Goal: Task Accomplishment & Management: Complete application form

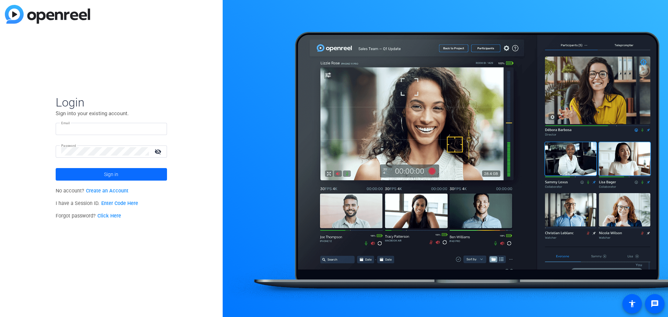
type input "[PERSON_NAME][EMAIL_ADDRESS][PERSON_NAME][DOMAIN_NAME]"
click at [136, 176] on span at bounding box center [111, 174] width 111 height 17
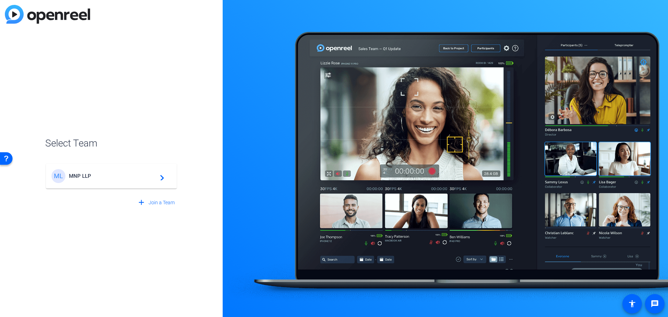
click at [145, 181] on div "ML MNP LLP navigate_next" at bounding box center [111, 176] width 120 height 14
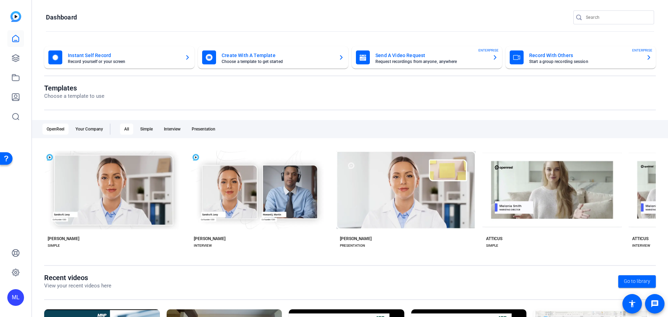
click at [559, 57] on mat-card-title "Record With Others" at bounding box center [584, 55] width 111 height 8
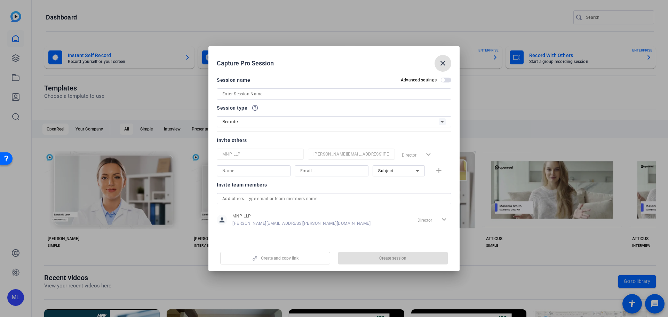
click at [332, 94] on input at bounding box center [333, 94] width 223 height 8
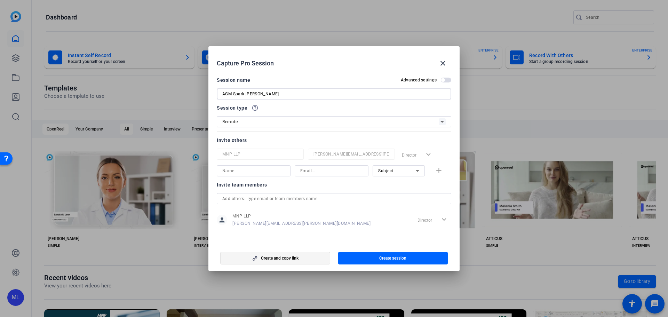
type input "AGM Spark [PERSON_NAME]"
click at [307, 257] on span "button" at bounding box center [274, 258] width 109 height 17
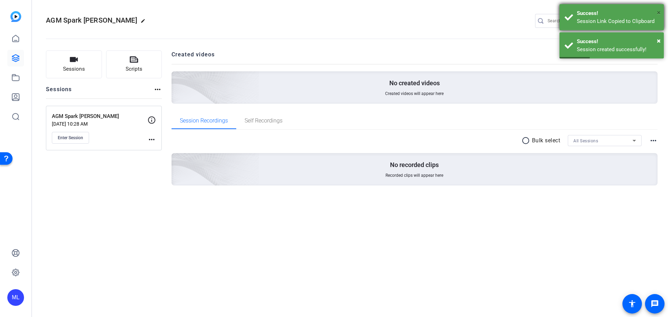
click at [659, 11] on span "×" at bounding box center [659, 12] width 4 height 8
click at [658, 41] on mat-toolbar "AGM Spark [PERSON_NAME] edit ML settings" at bounding box center [350, 21] width 636 height 42
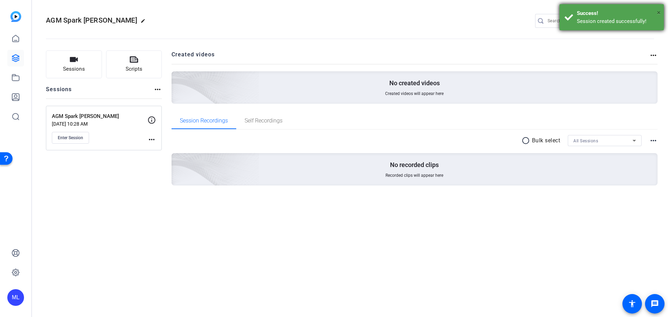
click at [657, 11] on span "×" at bounding box center [659, 12] width 4 height 8
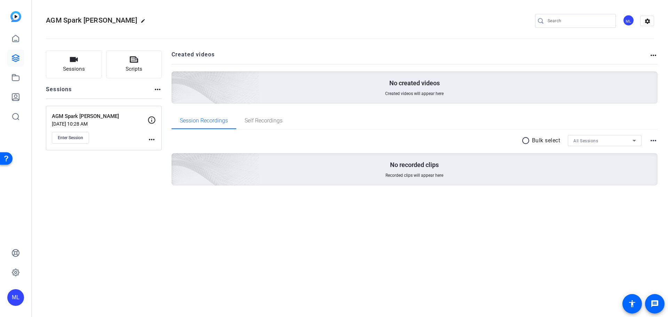
click at [102, 116] on p "AGM Spark [PERSON_NAME]" at bounding box center [100, 116] width 96 height 8
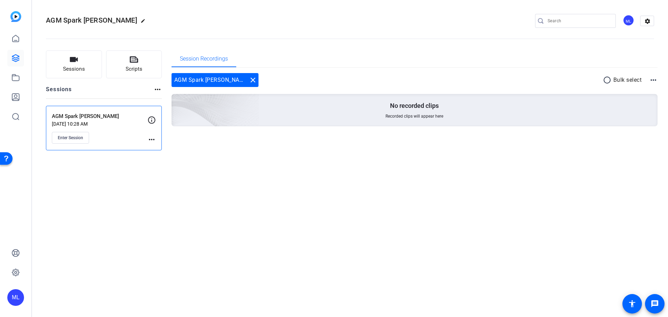
click at [151, 141] on mat-icon "more_horiz" at bounding box center [151, 139] width 8 height 8
click at [113, 138] on div at bounding box center [334, 158] width 668 height 317
click at [12, 16] on img at bounding box center [15, 16] width 11 height 11
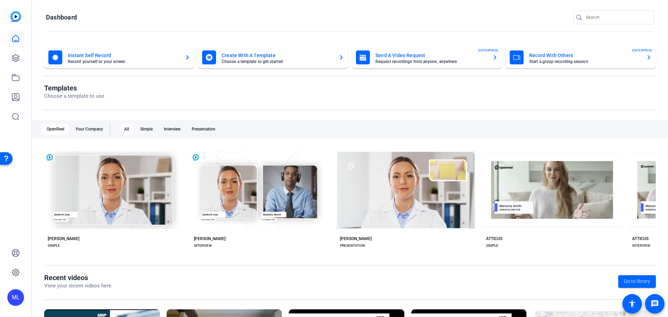
click at [128, 57] on mat-card-title "Instant Self Record" at bounding box center [123, 55] width 111 height 8
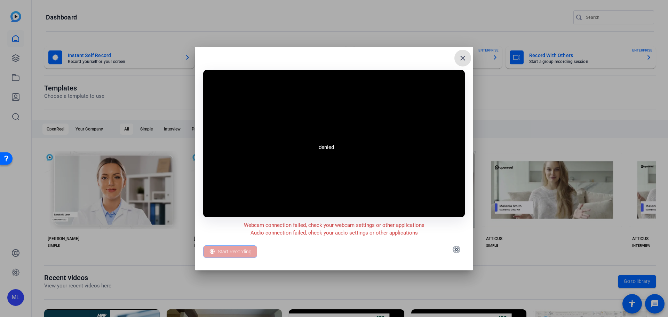
click at [467, 56] on span at bounding box center [462, 58] width 17 height 17
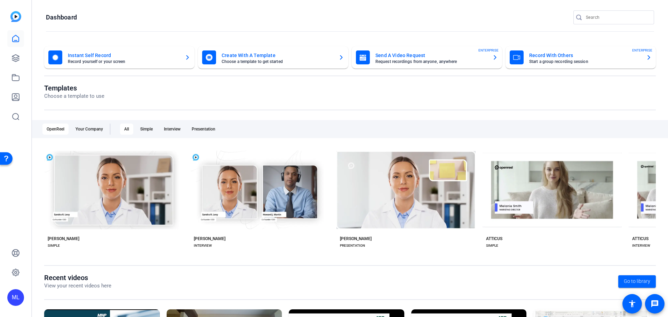
click at [443, 58] on mat-card-title "Send A Video Request" at bounding box center [430, 55] width 111 height 8
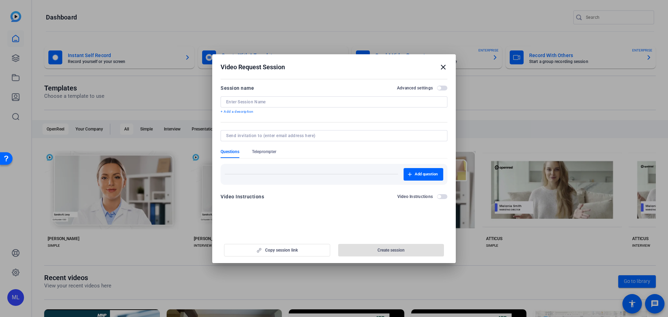
click at [286, 94] on div "Session name Advanced settings + Add a description" at bounding box center [333, 99] width 227 height 31
click at [285, 100] on input at bounding box center [334, 102] width 216 height 6
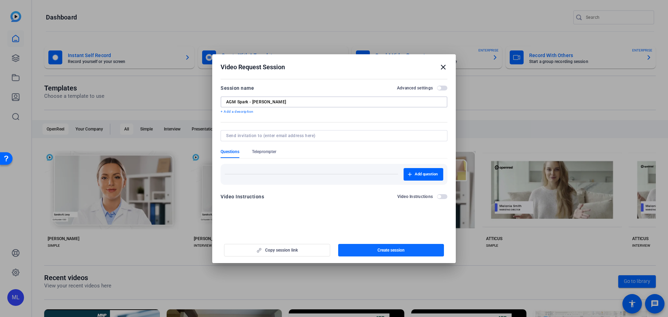
type input "AGM Spark - [PERSON_NAME]"
click at [391, 253] on span "button" at bounding box center [391, 250] width 106 height 17
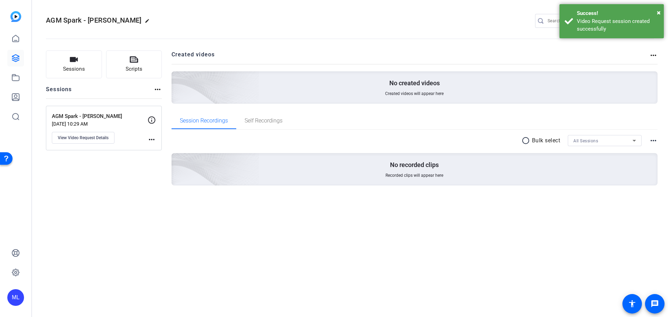
click at [154, 139] on mat-icon "more_horiz" at bounding box center [151, 139] width 8 height 8
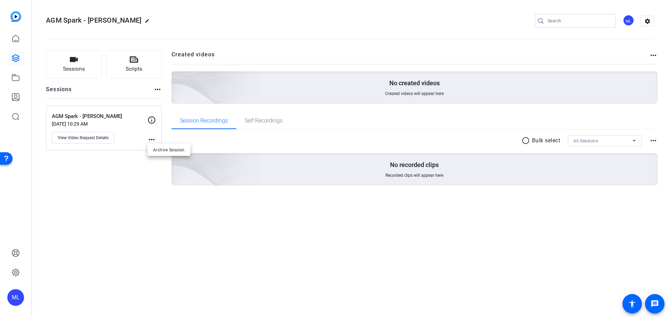
click at [152, 138] on div at bounding box center [334, 158] width 668 height 317
click at [150, 123] on icon at bounding box center [151, 119] width 7 height 7
click at [103, 138] on span "View Video Request Details" at bounding box center [83, 138] width 51 height 6
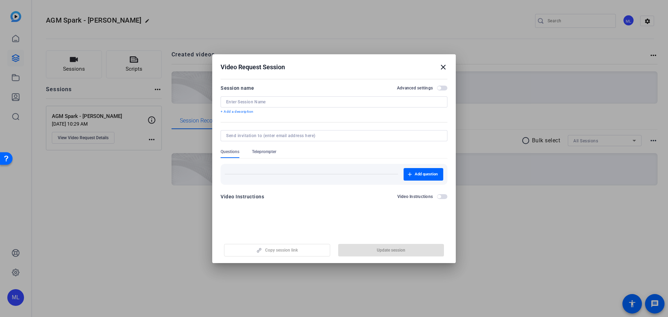
type input "AGM Spark - [PERSON_NAME]"
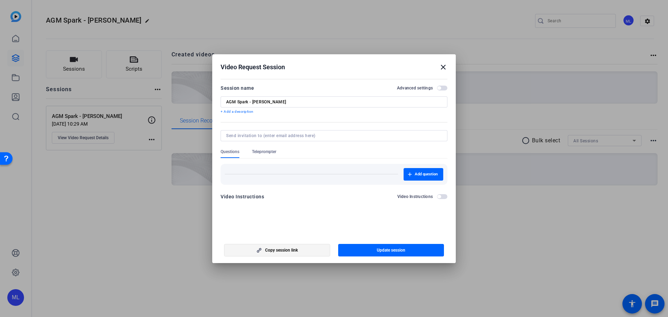
click at [294, 253] on span "button" at bounding box center [276, 250] width 105 height 17
click at [443, 197] on span "button" at bounding box center [442, 196] width 10 height 5
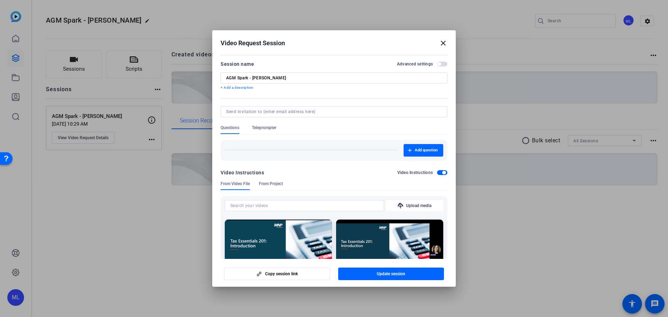
click at [442, 171] on span "button" at bounding box center [443, 172] width 3 height 3
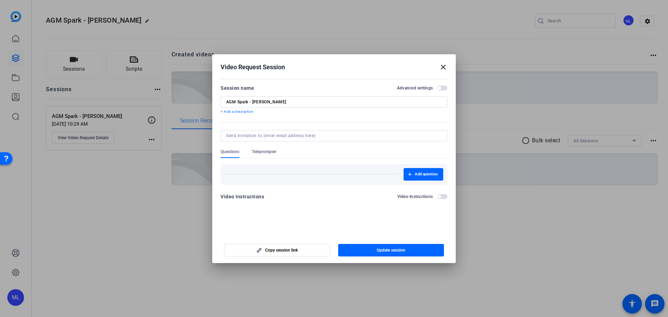
drag, startPoint x: 443, startPoint y: 69, endPoint x: 440, endPoint y: 72, distance: 4.7
click at [443, 69] on mat-icon "close" at bounding box center [443, 67] width 8 height 8
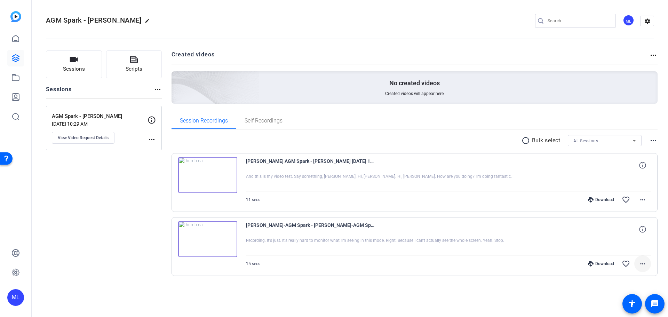
click at [643, 261] on mat-icon "more_horiz" at bounding box center [642, 263] width 8 height 8
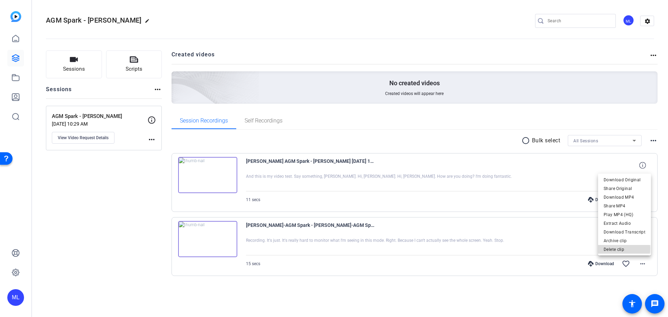
click at [620, 249] on span "Delete clip" at bounding box center [624, 249] width 42 height 8
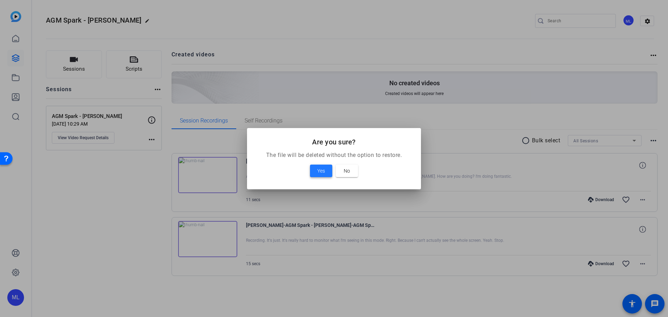
click at [329, 166] on span at bounding box center [321, 170] width 22 height 17
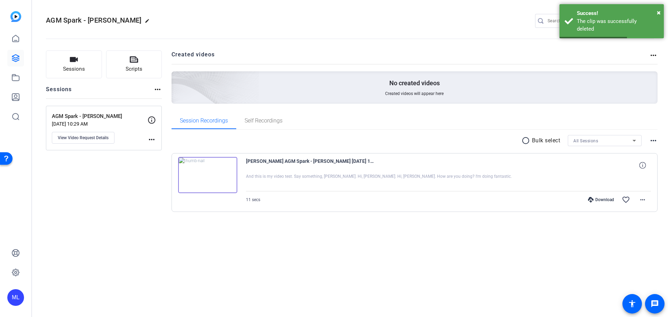
click at [520, 179] on div at bounding box center [448, 182] width 405 height 17
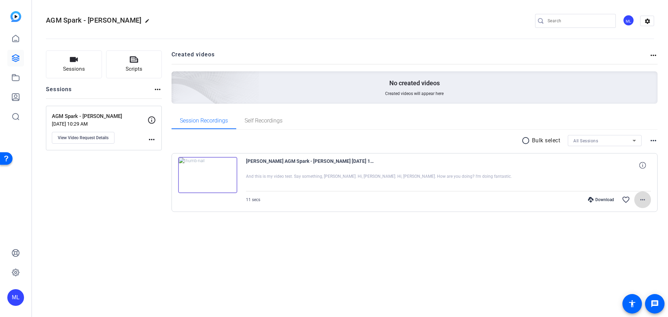
click at [647, 199] on span at bounding box center [642, 199] width 17 height 17
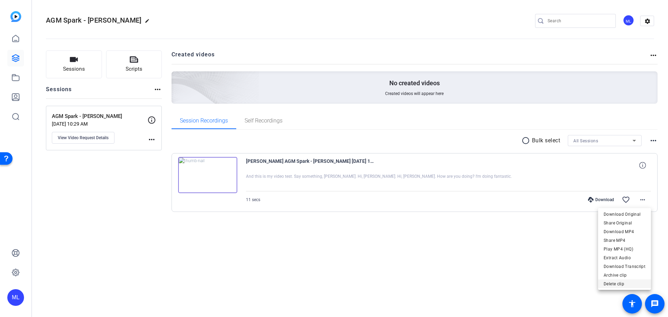
click at [621, 285] on span "Delete clip" at bounding box center [624, 284] width 42 height 8
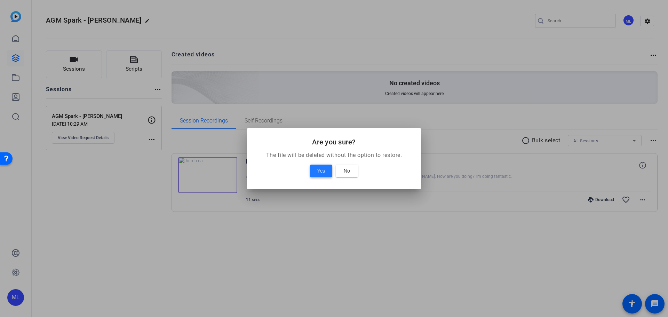
click at [318, 172] on span "Yes" at bounding box center [321, 171] width 8 height 8
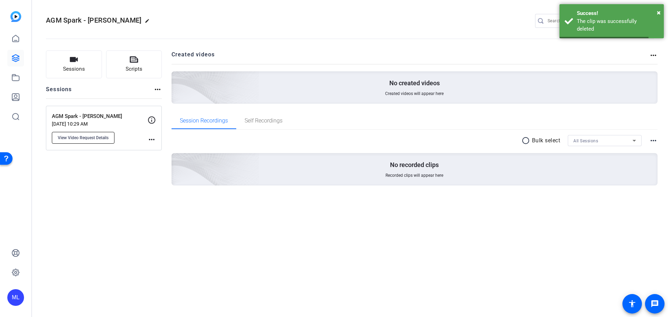
click at [83, 134] on button "View Video Request Details" at bounding box center [83, 138] width 63 height 12
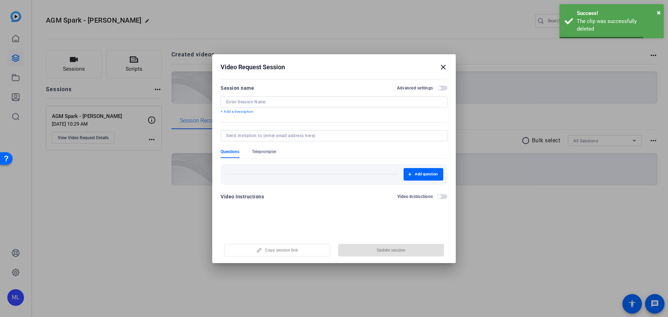
type input "AGM Spark - [PERSON_NAME]"
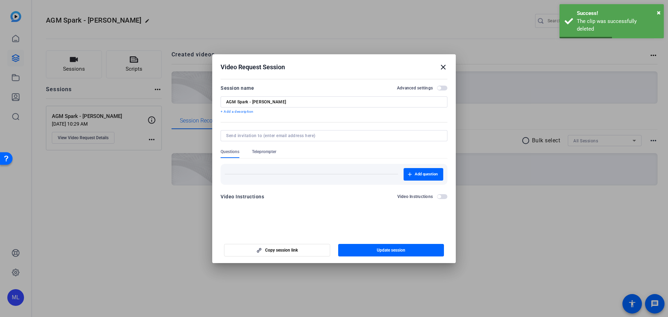
click at [439, 198] on span "button" at bounding box center [438, 196] width 3 height 3
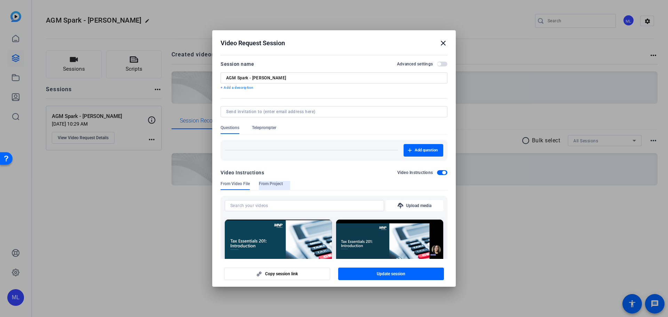
click at [279, 186] on span "From Project" at bounding box center [271, 184] width 24 height 6
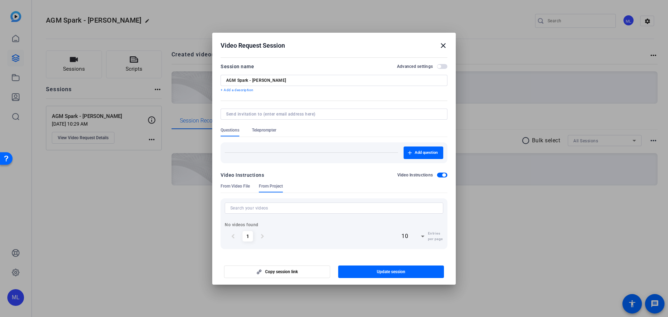
click at [242, 185] on span "From Video File" at bounding box center [234, 186] width 29 height 6
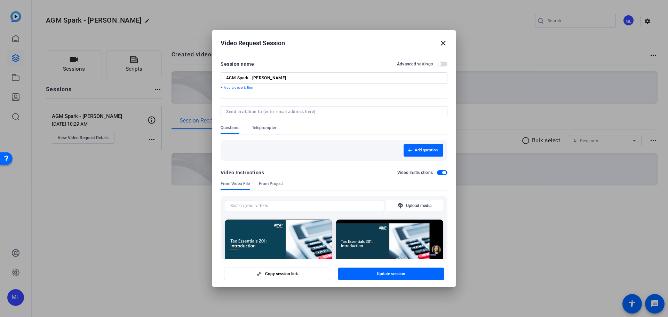
click at [263, 124] on div at bounding box center [333, 121] width 227 height 8
click at [266, 127] on span "Teleprompter" at bounding box center [264, 128] width 24 height 6
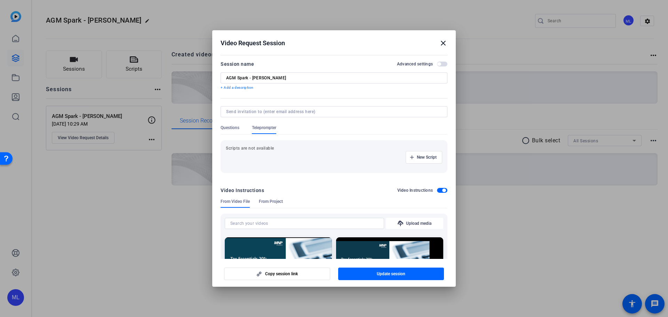
click at [231, 127] on span "Questions" at bounding box center [229, 128] width 19 height 6
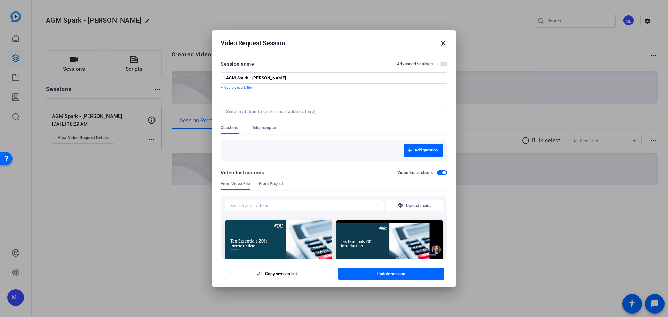
click at [437, 63] on span "button" at bounding box center [438, 63] width 3 height 3
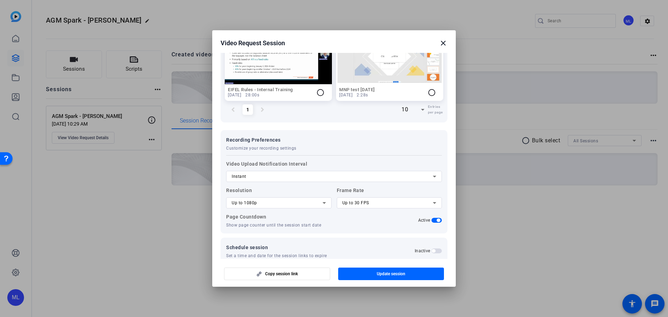
scroll to position [360, 0]
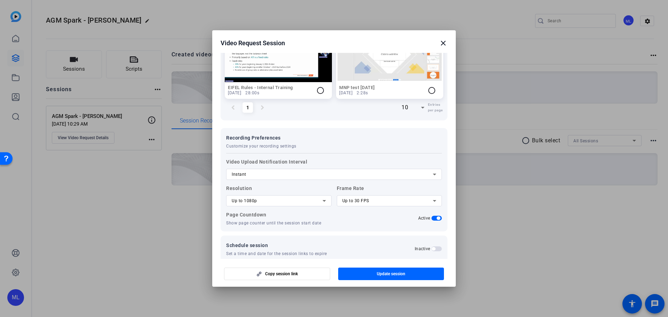
click at [323, 200] on icon at bounding box center [323, 201] width 3 height 2
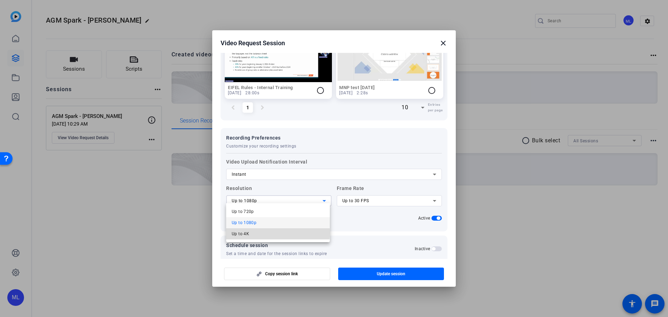
click at [255, 233] on mat-option "Up to 4K" at bounding box center [278, 233] width 104 height 11
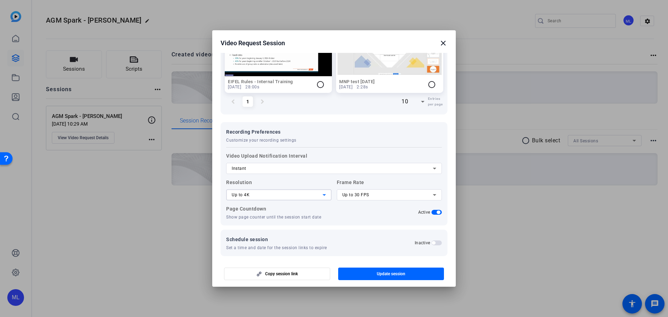
scroll to position [368, 0]
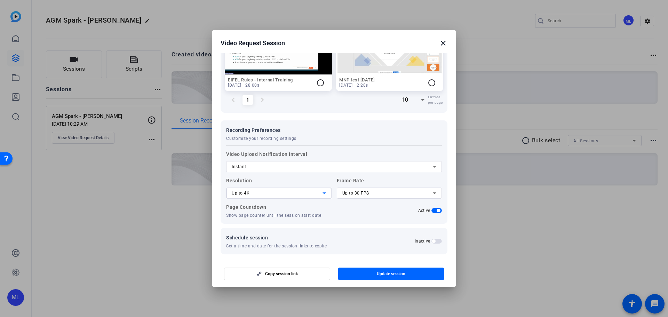
click at [322, 162] on div "Instant" at bounding box center [332, 166] width 201 height 8
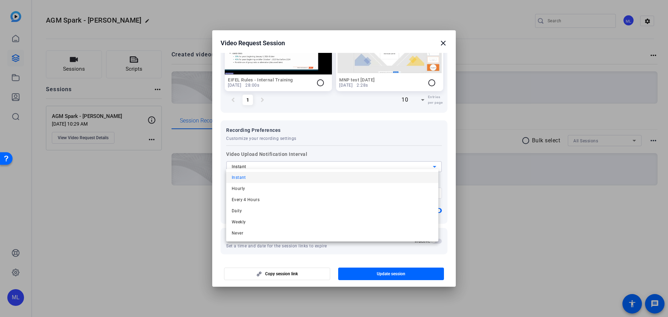
click at [359, 139] on div at bounding box center [334, 158] width 668 height 317
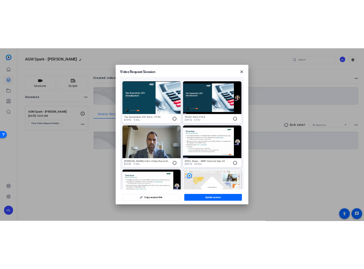
scroll to position [0, 0]
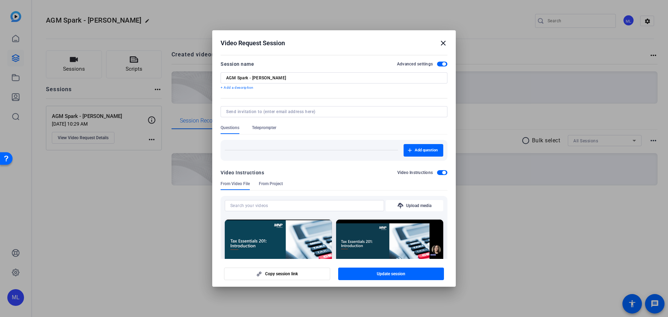
click at [443, 47] on mat-icon "close" at bounding box center [443, 43] width 8 height 8
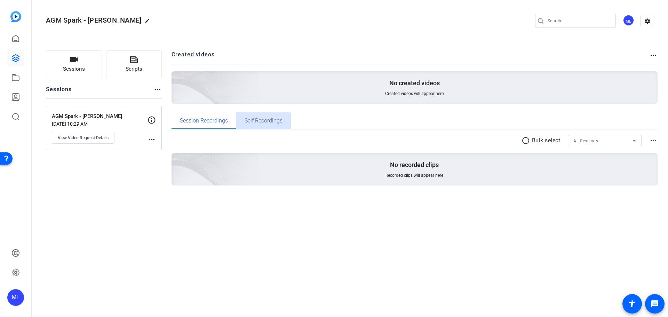
click at [279, 122] on span "Self Recordings" at bounding box center [263, 121] width 38 height 6
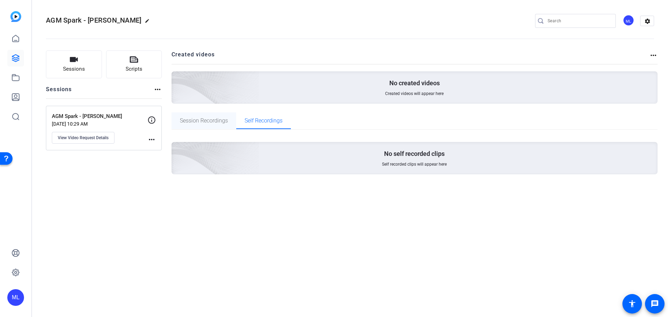
click at [206, 119] on span "Session Recordings" at bounding box center [204, 121] width 48 height 6
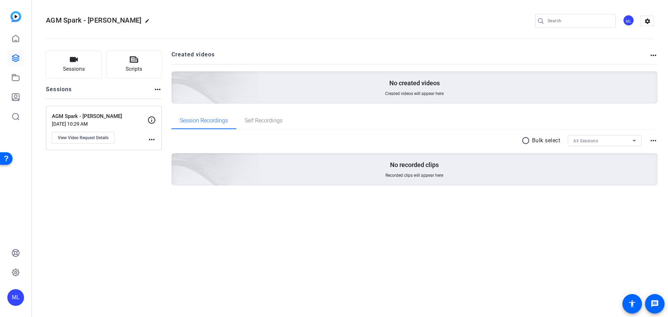
click at [217, 246] on div "AGM Spark - BROLL edit ML settings Sessions Scripts Sessions more_horiz AGM Spa…" at bounding box center [350, 158] width 636 height 317
click at [347, 139] on div "radio_button_unchecked Bulk select All Sessions more_horiz" at bounding box center [414, 140] width 486 height 11
click at [96, 135] on span "View Video Request Details" at bounding box center [83, 138] width 51 height 6
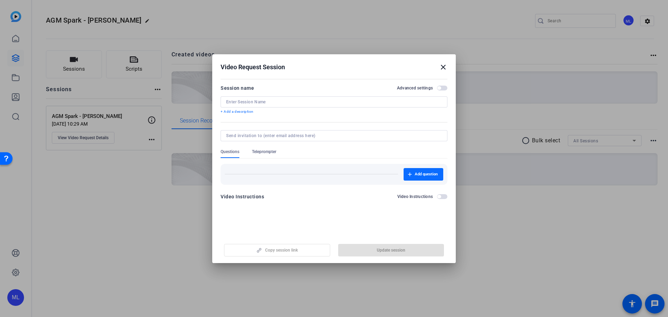
type input "AGM Spark - [PERSON_NAME]"
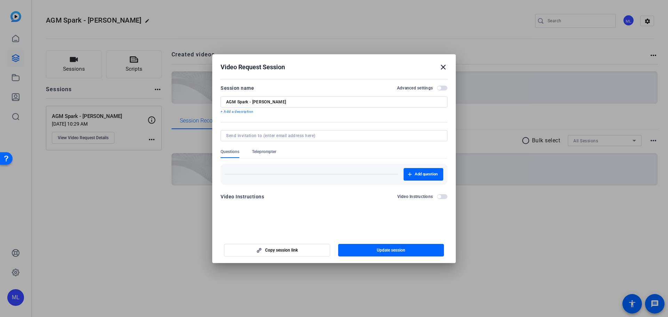
click at [445, 65] on mat-icon "close" at bounding box center [443, 67] width 8 height 8
